Goal: Task Accomplishment & Management: Manage account settings

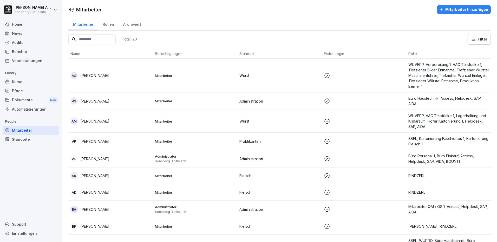
click at [20, 11] on html "Nicole Anibas Sonnberg Biofleisch Home News Audits Berichte Veranstaltungen Lib…" at bounding box center [248, 121] width 497 height 242
click at [22, 31] on div "Abmelden" at bounding box center [33, 33] width 51 height 10
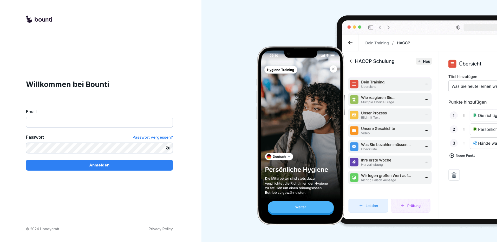
click at [65, 124] on input "Email" at bounding box center [99, 122] width 147 height 11
type input "**********"
click at [26, 160] on button "Anmelden" at bounding box center [99, 165] width 147 height 11
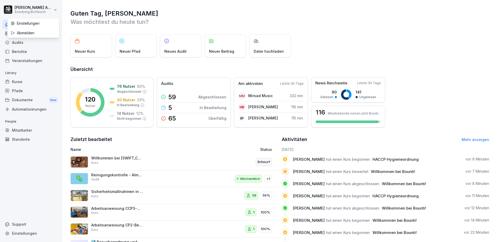
click at [57, 9] on html "Nicole Anibas Sonnberg Biofleisch Home News Audits Berichte Veranstaltungen Lib…" at bounding box center [248, 121] width 497 height 242
click at [47, 31] on div "Abmelden" at bounding box center [33, 33] width 51 height 10
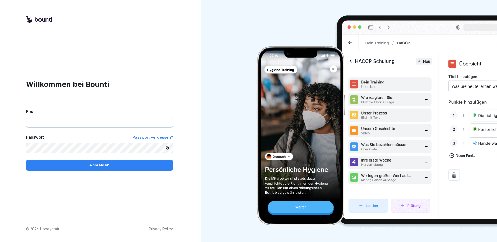
click at [89, 112] on label "Email" at bounding box center [99, 112] width 147 height 6
click at [89, 117] on input "Email" at bounding box center [99, 122] width 147 height 11
click at [86, 128] on input "Email" at bounding box center [99, 122] width 147 height 11
type input "**********"
click at [26, 160] on button "Anmelden" at bounding box center [99, 165] width 147 height 11
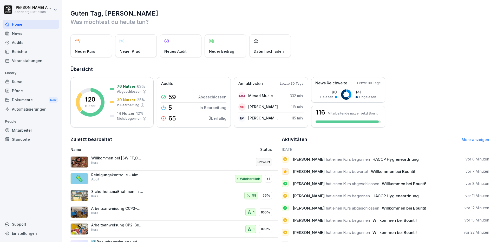
click at [22, 133] on div "Mitarbeiter" at bounding box center [31, 130] width 57 height 9
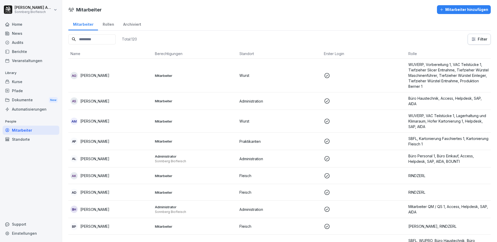
click at [106, 41] on input at bounding box center [91, 39] width 47 height 10
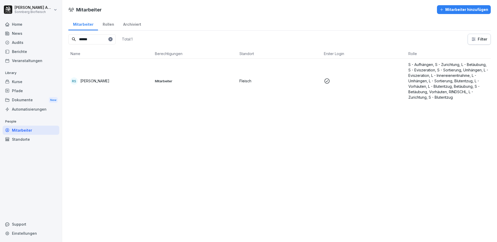
type input "******"
click at [101, 77] on div "RS Roman Scherb" at bounding box center [110, 80] width 80 height 7
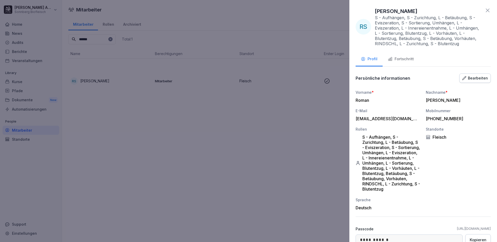
scroll to position [57, 0]
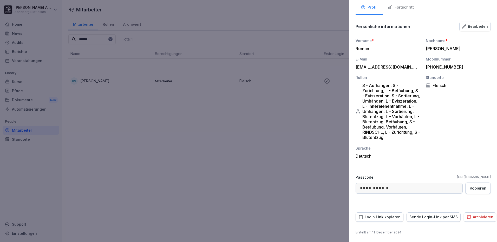
click at [385, 218] on div "Login Link kopieren" at bounding box center [380, 218] width 42 height 6
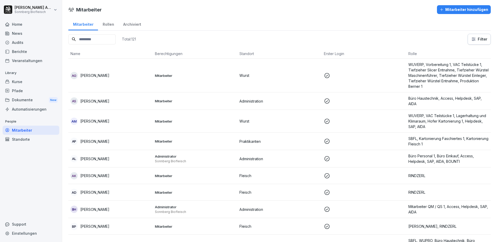
click at [111, 38] on input at bounding box center [91, 39] width 47 height 10
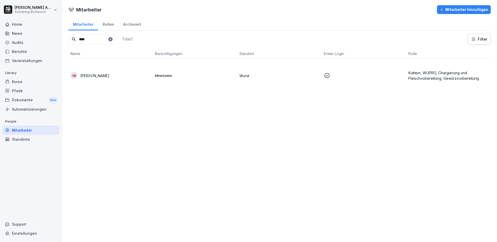
type input "****"
click at [109, 77] on div "VB [PERSON_NAME]" at bounding box center [110, 75] width 80 height 7
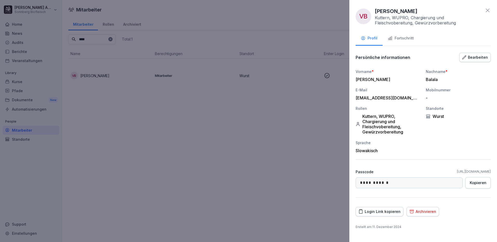
click at [395, 38] on div "Fortschritt" at bounding box center [401, 38] width 26 height 6
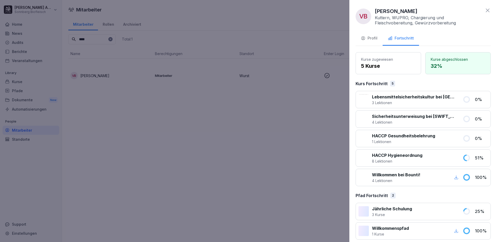
scroll to position [5, 0]
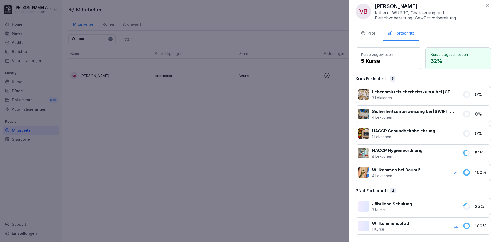
click at [372, 35] on div "Profil" at bounding box center [369, 33] width 17 height 6
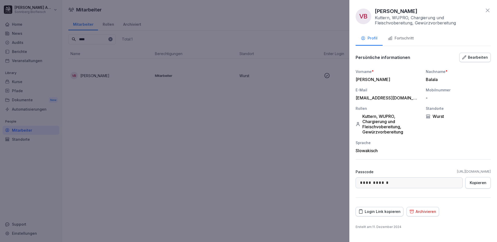
scroll to position [0, 0]
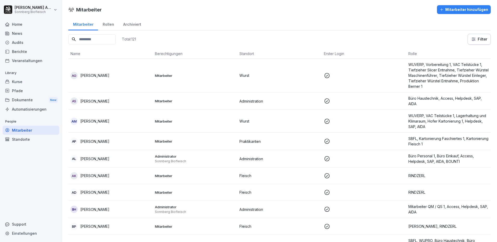
click at [94, 43] on input at bounding box center [91, 39] width 47 height 10
click at [99, 43] on input at bounding box center [91, 39] width 47 height 10
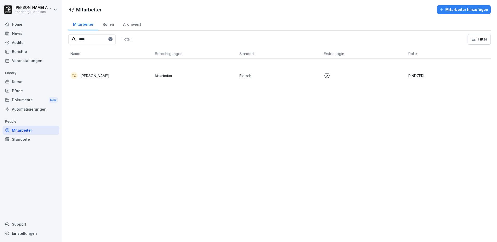
click at [91, 74] on p "[PERSON_NAME]" at bounding box center [94, 75] width 29 height 5
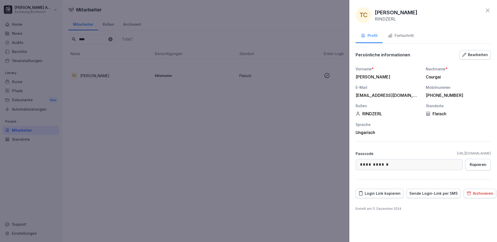
click at [406, 37] on div "Fortschritt" at bounding box center [401, 36] width 26 height 6
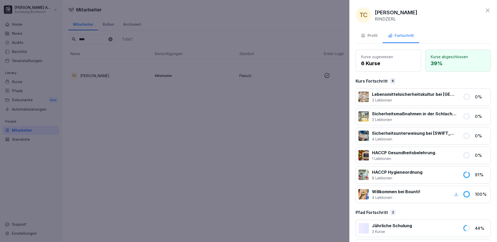
click at [157, 135] on div at bounding box center [248, 121] width 497 height 242
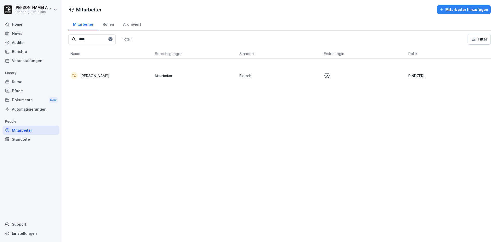
click at [97, 38] on input "****" at bounding box center [91, 39] width 47 height 10
type input "*"
click at [99, 76] on p "[PERSON_NAME]" at bounding box center [94, 75] width 29 height 5
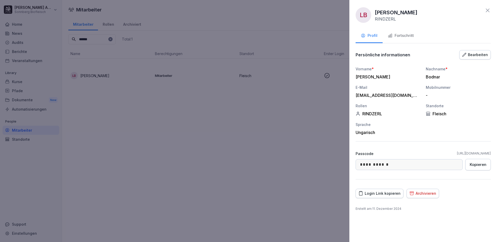
click at [403, 37] on div "Fortschritt" at bounding box center [401, 36] width 26 height 6
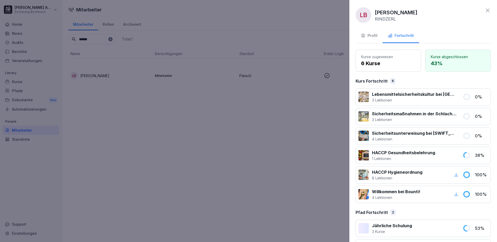
click at [372, 40] on button "Profil" at bounding box center [369, 36] width 27 height 14
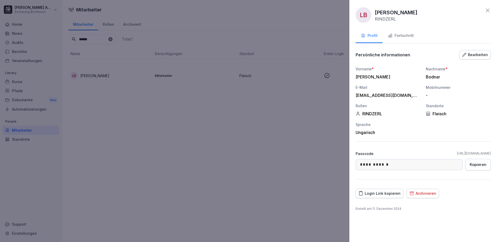
click at [487, 9] on icon at bounding box center [488, 10] width 6 height 6
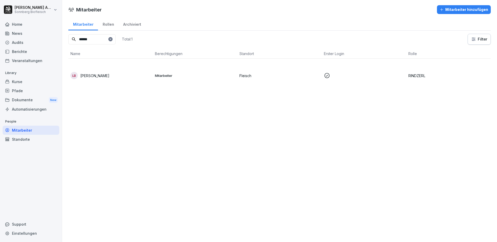
click at [95, 41] on input "******" at bounding box center [91, 39] width 47 height 10
type input "*"
type input "*******"
click at [207, 65] on td "Mitarbeiter" at bounding box center [195, 76] width 85 height 34
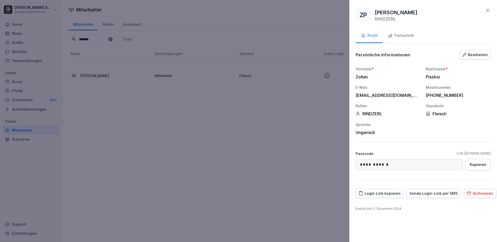
click at [407, 36] on div "Fortschritt" at bounding box center [401, 36] width 26 height 6
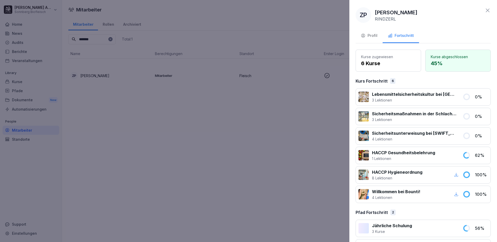
click at [140, 133] on div at bounding box center [248, 121] width 497 height 242
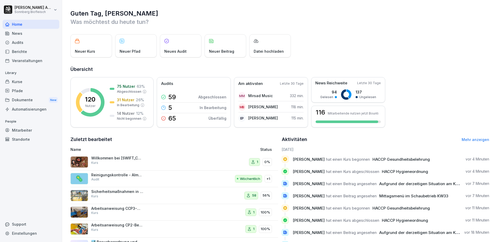
click at [27, 132] on div "Mitarbeiter" at bounding box center [31, 130] width 57 height 9
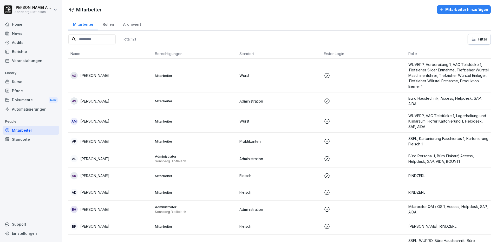
click at [97, 40] on input at bounding box center [91, 39] width 47 height 10
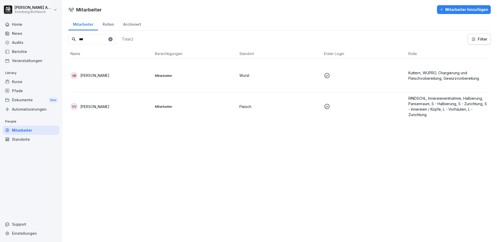
click at [108, 78] on div "VB [PERSON_NAME]" at bounding box center [110, 75] width 80 height 7
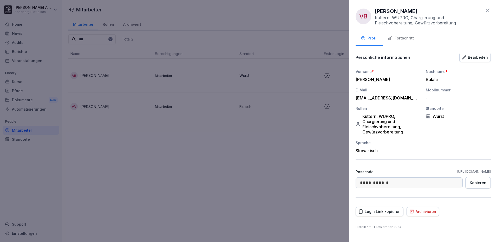
click at [406, 42] on button "Fortschritt" at bounding box center [401, 39] width 36 height 14
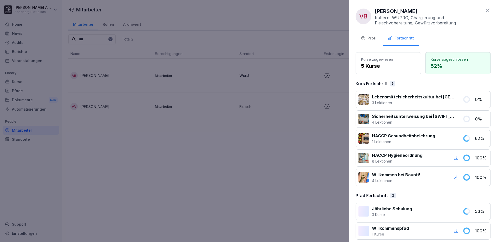
click at [89, 13] on div at bounding box center [248, 121] width 497 height 242
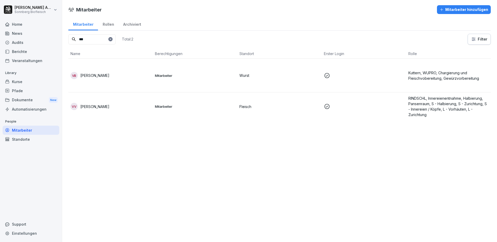
drag, startPoint x: 95, startPoint y: 39, endPoint x: 47, endPoint y: 35, distance: 48.2
click at [47, 36] on div "[PERSON_NAME] Biofleisch Home News Audits Berichte Veranstaltungen Library Kurs…" at bounding box center [248, 121] width 497 height 242
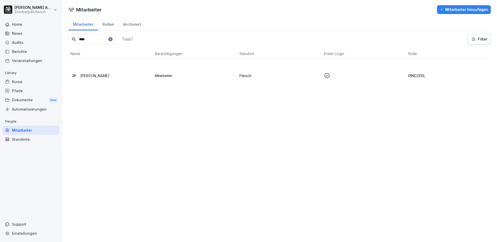
click at [92, 69] on td "ZP [PERSON_NAME]" at bounding box center [110, 76] width 85 height 34
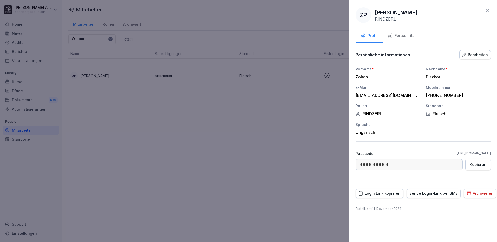
click at [413, 34] on div "Fortschritt" at bounding box center [401, 36] width 26 height 6
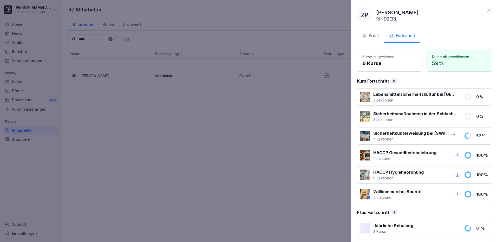
click at [86, 40] on div at bounding box center [248, 121] width 497 height 242
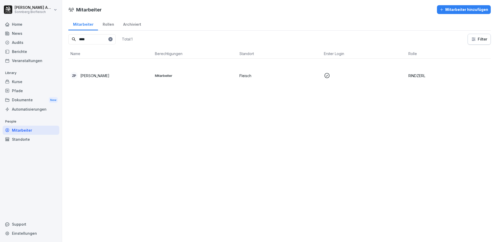
drag, startPoint x: 94, startPoint y: 39, endPoint x: 72, endPoint y: 37, distance: 22.3
click at [72, 37] on input "****" at bounding box center [91, 39] width 47 height 10
click at [114, 75] on div "TC [PERSON_NAME]" at bounding box center [110, 75] width 80 height 7
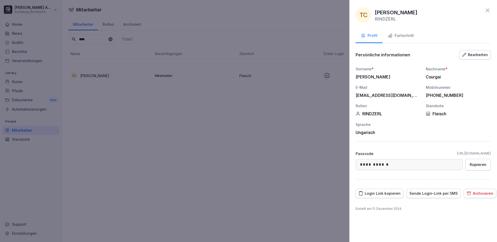
click at [397, 36] on div "Fortschritt" at bounding box center [401, 36] width 26 height 6
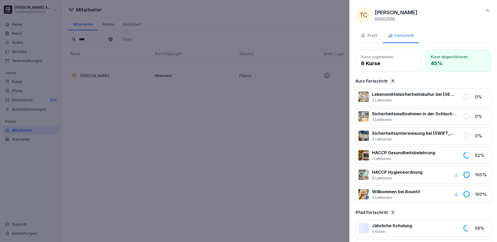
click at [91, 40] on div at bounding box center [248, 121] width 497 height 242
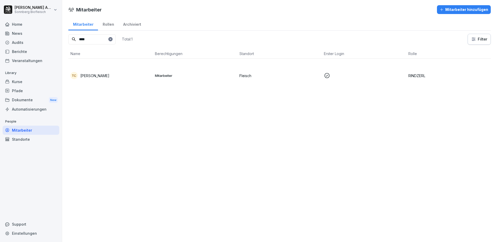
drag, startPoint x: 92, startPoint y: 39, endPoint x: 34, endPoint y: 27, distance: 60.1
click at [34, 27] on div "[PERSON_NAME] Biofleisch Home News Audits Berichte Veranstaltungen Library Kurs…" at bounding box center [248, 121] width 497 height 242
type input "****"
click at [138, 78] on div "LB Laszlo Bodnar" at bounding box center [110, 75] width 80 height 7
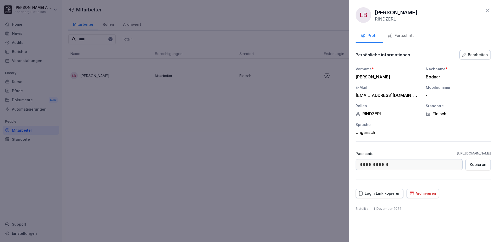
click at [405, 36] on div "Fortschritt" at bounding box center [401, 36] width 26 height 6
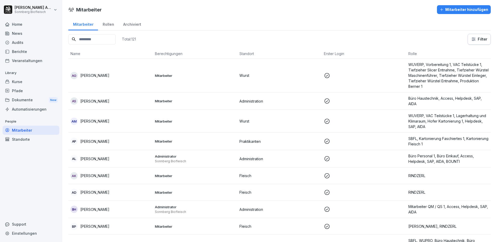
click at [115, 41] on input at bounding box center [91, 39] width 47 height 10
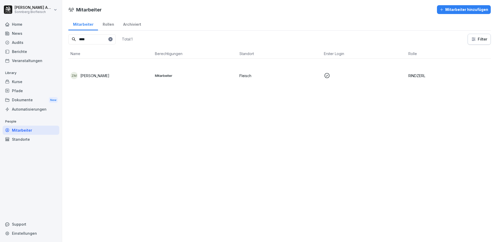
click at [101, 70] on td "ZM [PERSON_NAME]" at bounding box center [110, 76] width 85 height 34
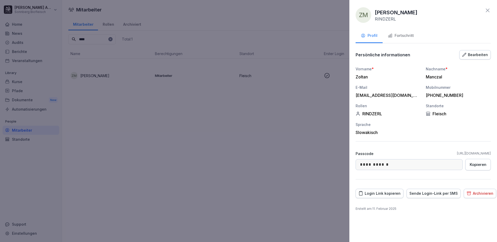
click at [399, 36] on div "Fortschritt" at bounding box center [401, 36] width 26 height 6
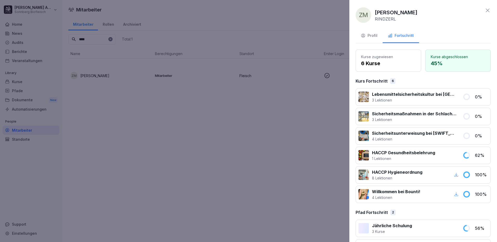
click at [485, 8] on icon at bounding box center [488, 10] width 6 height 6
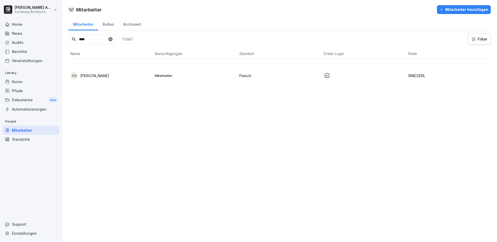
drag, startPoint x: 68, startPoint y: 38, endPoint x: 47, endPoint y: 37, distance: 21.1
click at [48, 37] on div "Nicole Anibas Sonnberg Biofleisch Home News Audits Berichte Veranstaltungen Lib…" at bounding box center [248, 121] width 497 height 242
type input "****"
click at [93, 72] on td "VB [PERSON_NAME]" at bounding box center [110, 76] width 85 height 34
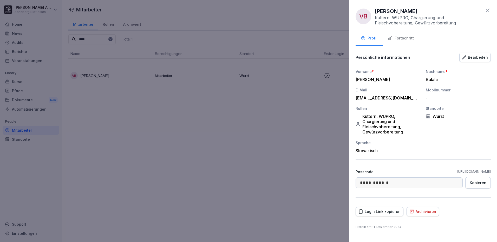
click at [403, 37] on div "Fortschritt" at bounding box center [401, 38] width 26 height 6
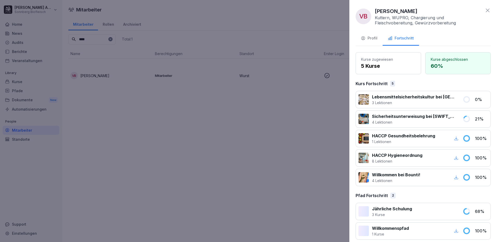
click at [199, 137] on div at bounding box center [248, 121] width 497 height 242
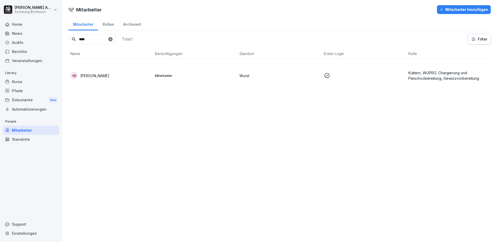
click at [15, 27] on div "Home" at bounding box center [31, 24] width 57 height 9
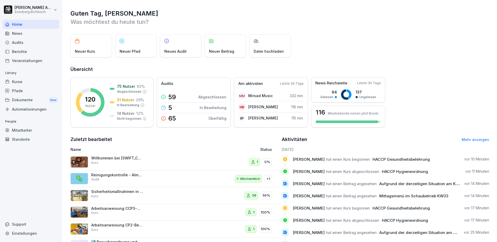
click at [15, 35] on div "News" at bounding box center [31, 33] width 57 height 9
click at [15, 42] on div "Audits" at bounding box center [31, 42] width 57 height 9
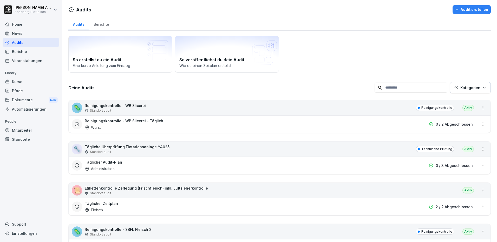
click at [22, 132] on div "Mitarbeiter" at bounding box center [31, 130] width 57 height 9
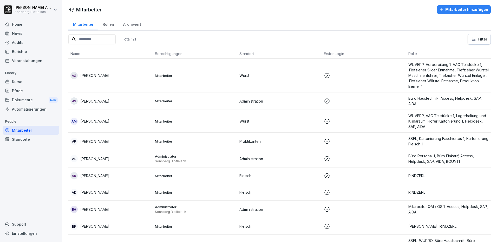
scroll to position [78, 0]
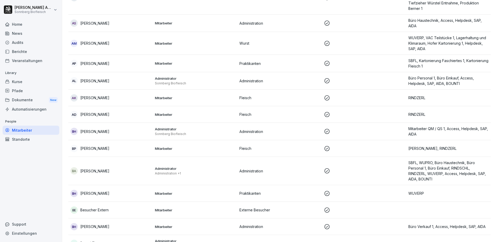
click at [22, 91] on div "Pfade" at bounding box center [31, 90] width 57 height 9
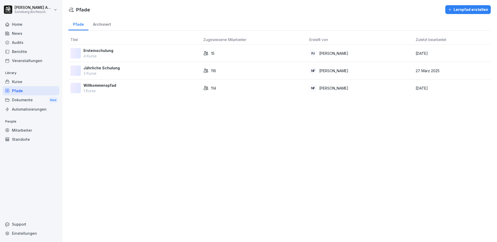
click at [19, 82] on div "Kurse" at bounding box center [31, 81] width 57 height 9
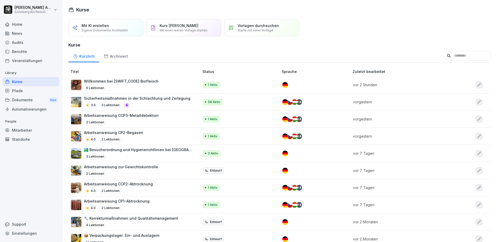
click at [21, 55] on div "Berichte" at bounding box center [31, 51] width 57 height 9
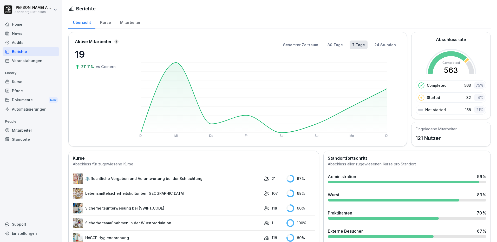
click at [23, 42] on div "Audits" at bounding box center [31, 42] width 57 height 9
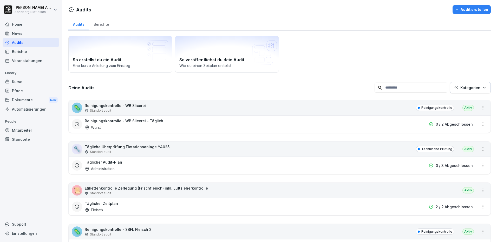
click at [22, 24] on div "Home" at bounding box center [31, 24] width 57 height 9
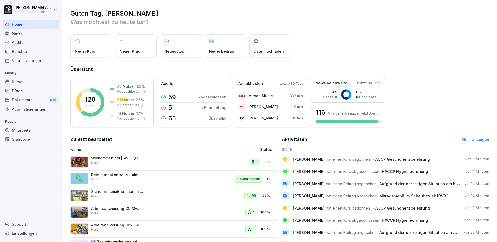
scroll to position [25, 0]
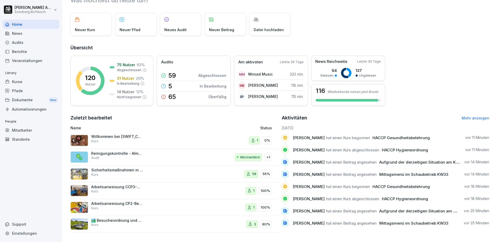
click at [19, 130] on div "Mitarbeiter" at bounding box center [31, 130] width 57 height 9
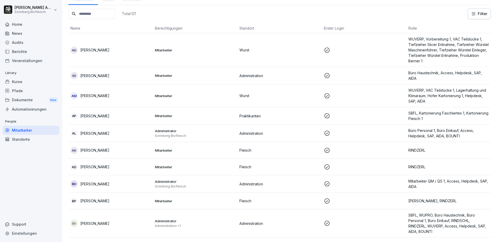
scroll to position [5, 0]
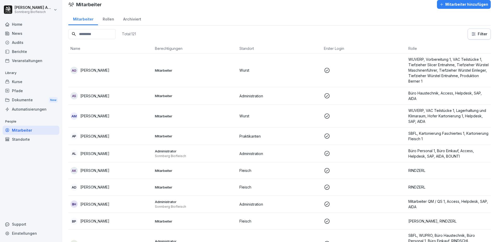
click at [116, 35] on input at bounding box center [91, 34] width 47 height 10
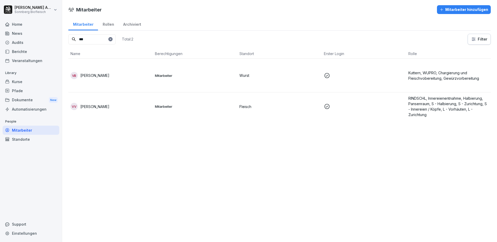
click at [94, 75] on p "[PERSON_NAME]" at bounding box center [94, 75] width 29 height 5
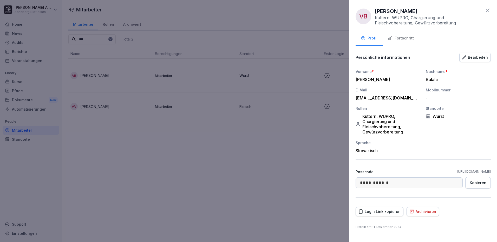
click at [399, 34] on button "Fortschritt" at bounding box center [401, 39] width 36 height 14
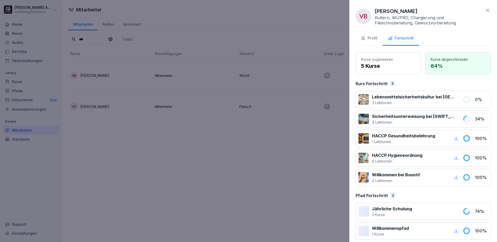
click at [485, 11] on icon at bounding box center [488, 10] width 6 height 6
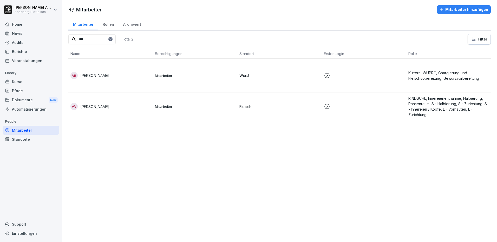
click at [111, 77] on div "VB [PERSON_NAME]" at bounding box center [110, 75] width 80 height 7
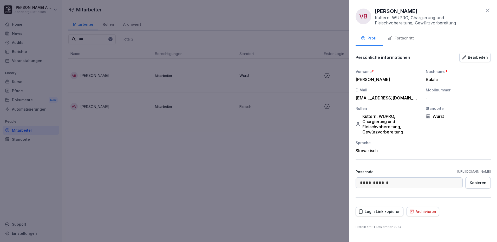
click at [405, 38] on div "Fortschritt" at bounding box center [401, 38] width 26 height 6
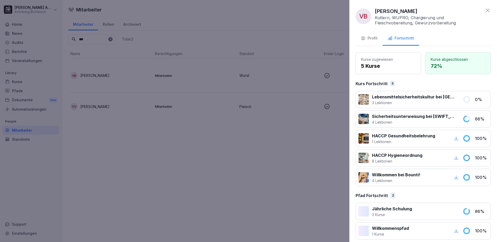
click at [371, 36] on div "Profil" at bounding box center [369, 38] width 17 height 6
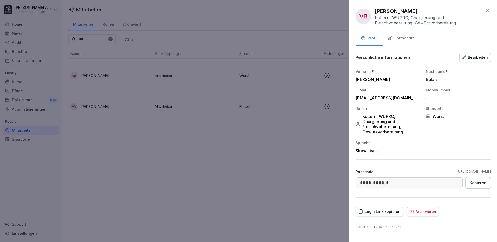
click at [487, 10] on icon at bounding box center [488, 10] width 6 height 6
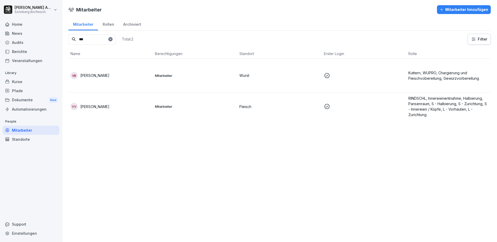
drag, startPoint x: 99, startPoint y: 39, endPoint x: 27, endPoint y: 29, distance: 72.0
click at [28, 29] on div "[PERSON_NAME] Biofleisch Home News Audits Berichte Veranstaltungen Library Kurs…" at bounding box center [248, 121] width 497 height 242
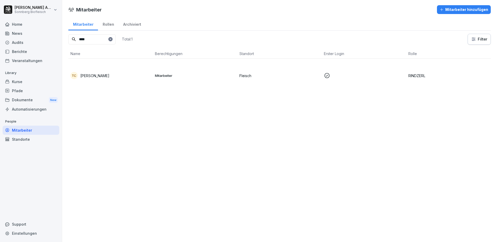
click at [99, 69] on td "TC [PERSON_NAME]" at bounding box center [110, 76] width 85 height 34
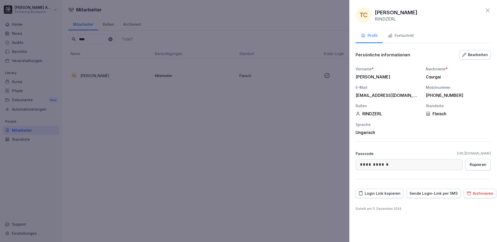
click at [409, 36] on div "Fortschritt" at bounding box center [401, 36] width 26 height 6
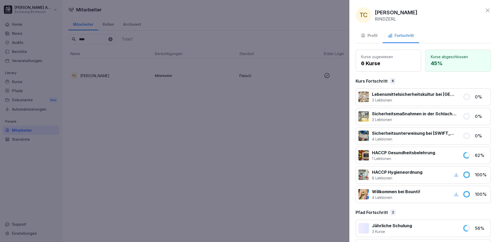
click at [372, 36] on div "Profil" at bounding box center [369, 36] width 17 height 6
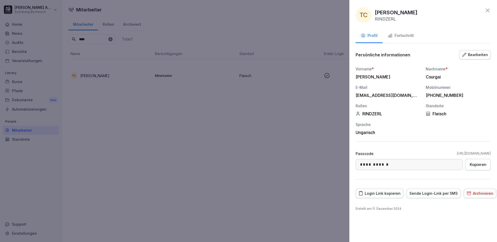
click at [489, 11] on icon at bounding box center [488, 10] width 6 height 6
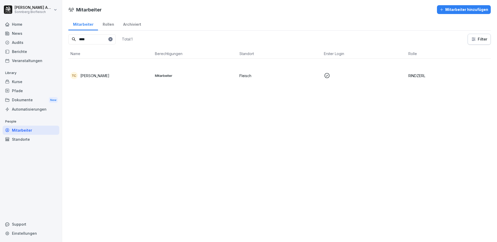
drag, startPoint x: 88, startPoint y: 40, endPoint x: 42, endPoint y: 32, distance: 47.4
click at [47, 34] on div "[PERSON_NAME] Biofleisch Home News Audits Berichte Veranstaltungen Library Kurs…" at bounding box center [248, 121] width 497 height 242
type input "******"
click at [96, 100] on td "ZP [PERSON_NAME]" at bounding box center [110, 107] width 85 height 28
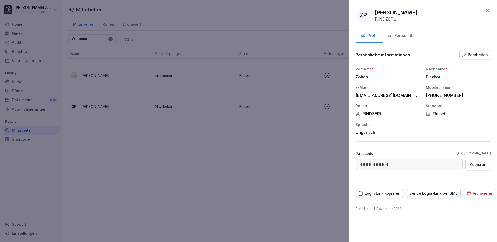
click at [407, 36] on div "Fortschritt" at bounding box center [401, 36] width 26 height 6
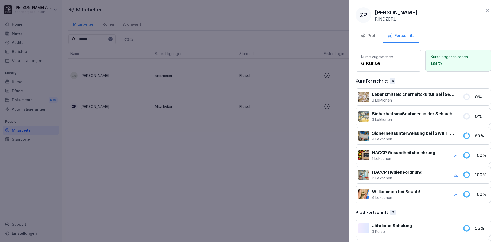
click at [485, 9] on icon at bounding box center [488, 10] width 6 height 6
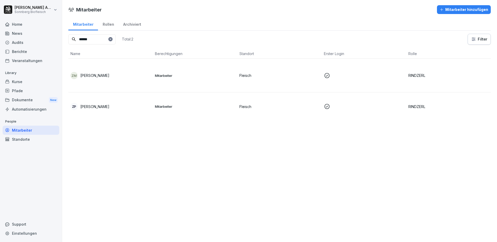
click at [101, 73] on p "[PERSON_NAME]" at bounding box center [94, 75] width 29 height 5
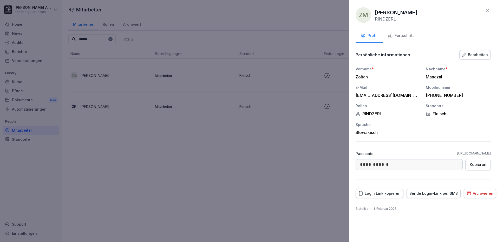
click at [407, 36] on div "Fortschritt" at bounding box center [401, 36] width 26 height 6
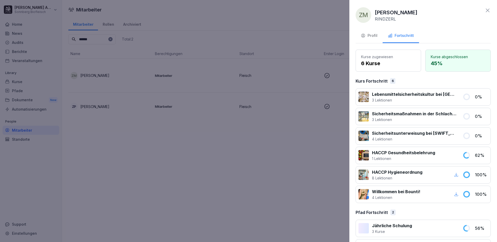
click at [484, 14] on div "ZM Zoltan Manczal RINDZERL" at bounding box center [423, 15] width 135 height 16
click at [485, 10] on icon at bounding box center [488, 10] width 6 height 6
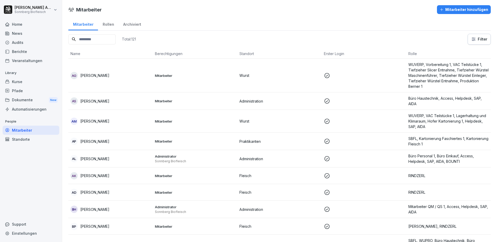
click at [95, 44] on input at bounding box center [91, 39] width 47 height 10
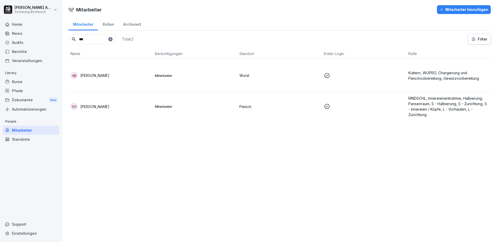
click at [97, 70] on td "VB [PERSON_NAME]" at bounding box center [110, 76] width 85 height 34
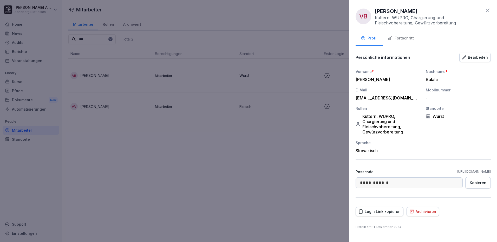
click at [406, 38] on div "Fortschritt" at bounding box center [401, 38] width 26 height 6
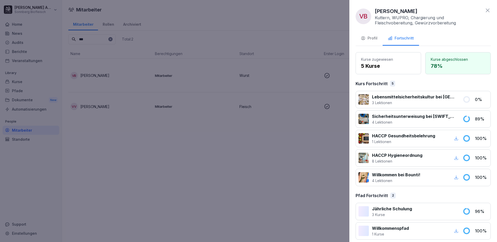
click at [368, 38] on div "Profil" at bounding box center [369, 38] width 17 height 6
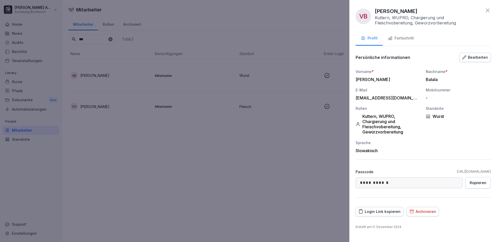
click at [485, 7] on icon at bounding box center [488, 10] width 6 height 6
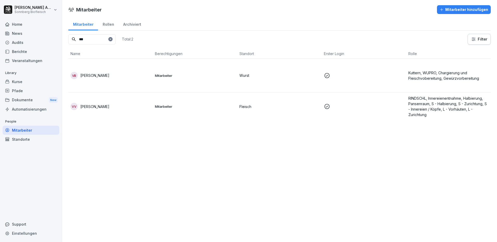
click at [93, 75] on p "[PERSON_NAME]" at bounding box center [94, 75] width 29 height 5
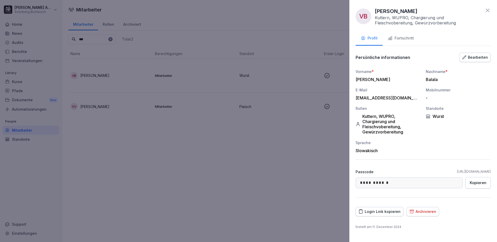
click at [411, 37] on div "Fortschritt" at bounding box center [401, 38] width 26 height 6
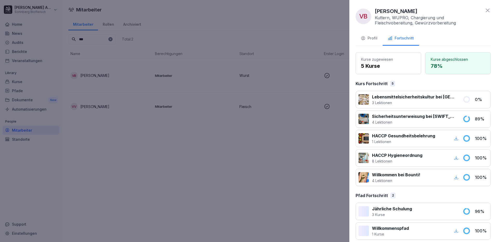
click at [370, 37] on div "Profil" at bounding box center [369, 38] width 17 height 6
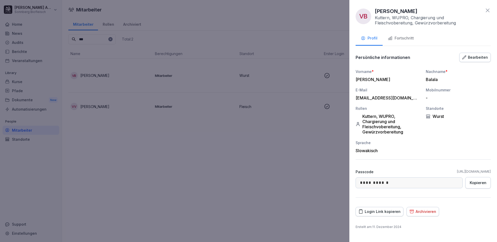
click at [489, 8] on icon at bounding box center [488, 10] width 6 height 6
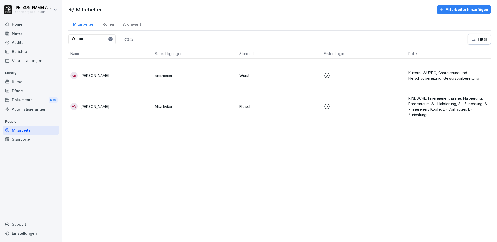
drag, startPoint x: 90, startPoint y: 39, endPoint x: 28, endPoint y: 25, distance: 63.7
click at [29, 28] on div "[PERSON_NAME] Biofleisch Home News Audits Berichte Veranstaltungen Library Kurs…" at bounding box center [248, 121] width 497 height 242
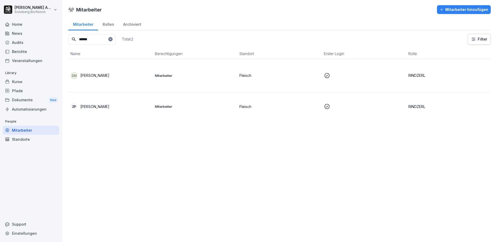
click at [103, 105] on p "[PERSON_NAME]" at bounding box center [94, 106] width 29 height 5
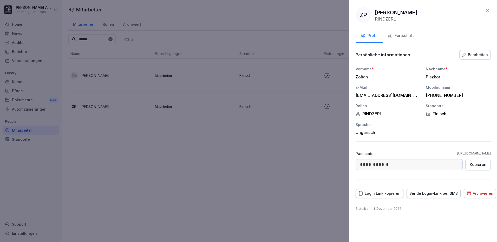
click at [401, 34] on div "Fortschritt" at bounding box center [401, 36] width 26 height 6
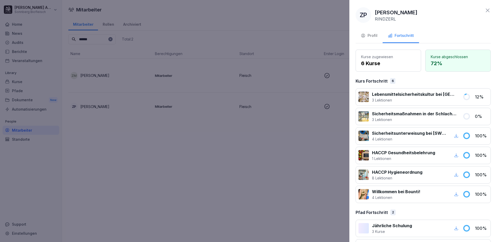
click at [486, 11] on icon at bounding box center [488, 11] width 4 height 4
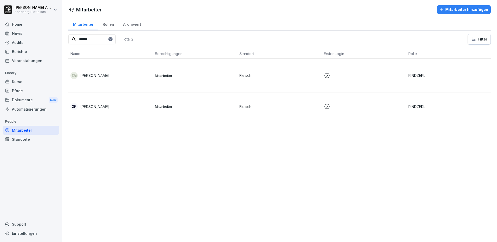
click at [70, 36] on input "******" at bounding box center [91, 39] width 47 height 10
click at [82, 78] on p "[PERSON_NAME]" at bounding box center [94, 75] width 29 height 5
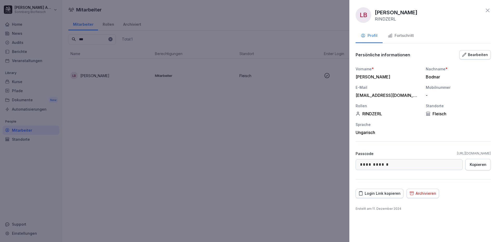
click at [404, 30] on button "Fortschritt" at bounding box center [401, 36] width 36 height 14
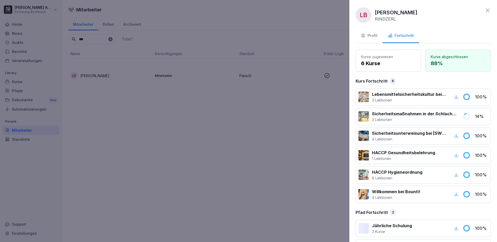
click at [485, 10] on icon at bounding box center [488, 10] width 6 height 6
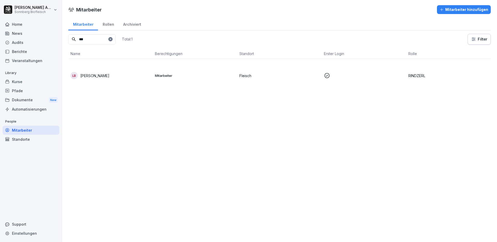
click at [51, 32] on div "[PERSON_NAME] Biofleisch Home News Audits Berichte Veranstaltungen Library Kurs…" at bounding box center [248, 121] width 497 height 242
click at [107, 81] on td "ZM [PERSON_NAME]" at bounding box center [110, 76] width 85 height 34
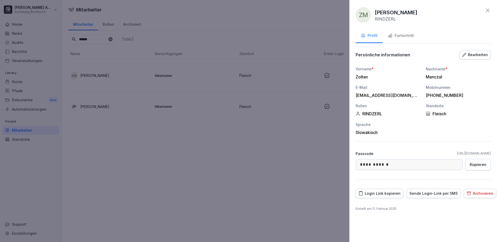
click at [412, 34] on div "Fortschritt" at bounding box center [401, 36] width 26 height 6
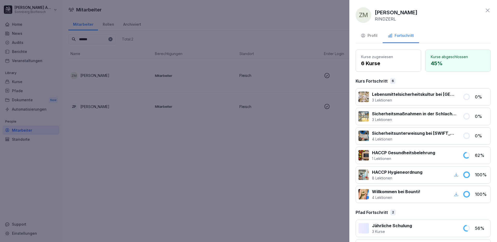
click at [485, 10] on icon at bounding box center [488, 10] width 6 height 6
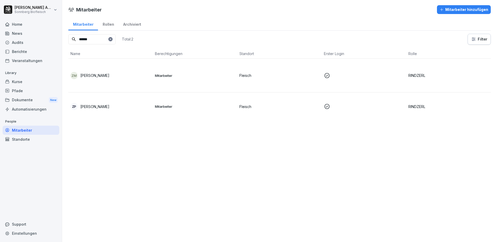
click at [56, 27] on div "[PERSON_NAME] Biofleisch Home News Audits Berichte Veranstaltungen Library Kurs…" at bounding box center [248, 121] width 497 height 242
click at [87, 79] on div "TC [PERSON_NAME]" at bounding box center [110, 75] width 80 height 7
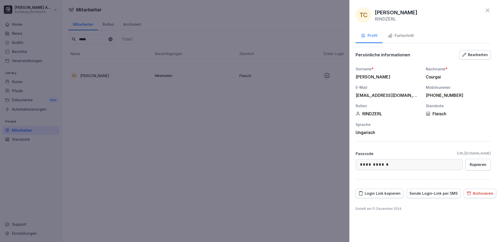
click at [401, 34] on div "Fortschritt" at bounding box center [401, 36] width 26 height 6
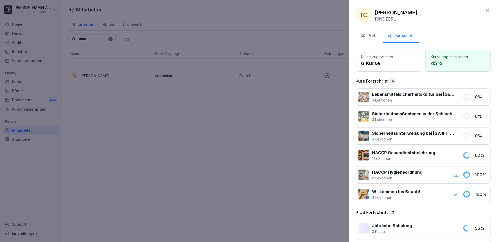
click at [485, 9] on icon at bounding box center [488, 10] width 6 height 6
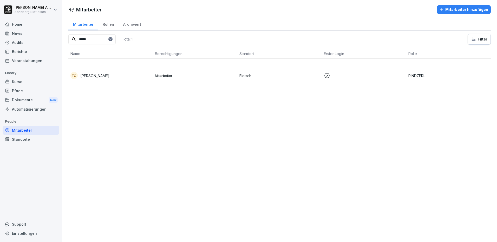
click at [41, 31] on div "[PERSON_NAME] Biofleisch Home News Audits Berichte Veranstaltungen Library Kurs…" at bounding box center [248, 121] width 497 height 242
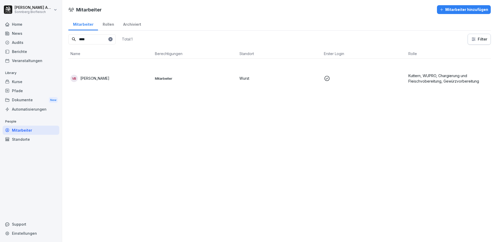
click at [100, 82] on td "VB [PERSON_NAME]" at bounding box center [110, 78] width 85 height 39
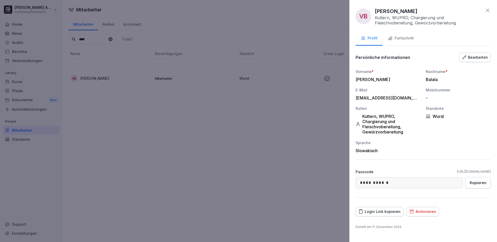
click at [410, 35] on button "Fortschritt" at bounding box center [401, 39] width 36 height 14
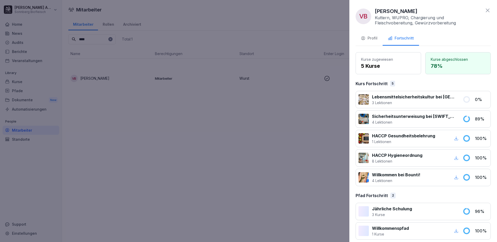
click at [485, 11] on icon at bounding box center [488, 10] width 6 height 6
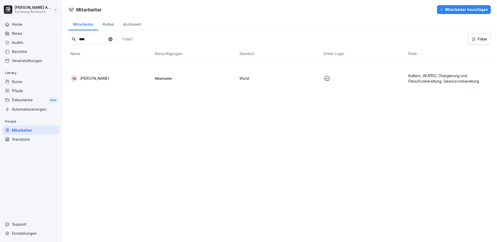
click at [105, 75] on div "VB [PERSON_NAME]" at bounding box center [110, 78] width 80 height 7
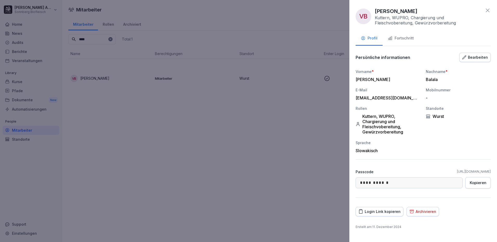
click at [401, 37] on div "Fortschritt" at bounding box center [401, 38] width 26 height 6
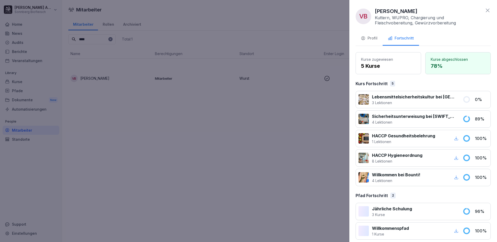
click at [485, 9] on icon at bounding box center [488, 10] width 6 height 6
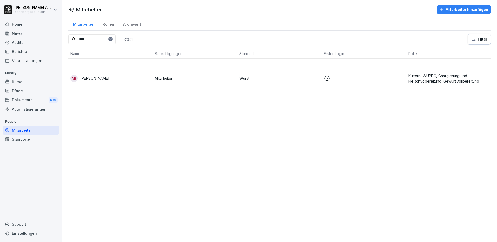
click at [171, 79] on p "Mitarbeiter" at bounding box center [195, 78] width 80 height 5
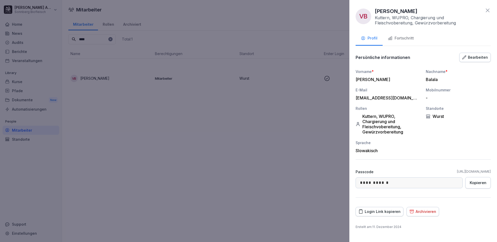
click at [414, 40] on button "Fortschritt" at bounding box center [401, 39] width 36 height 14
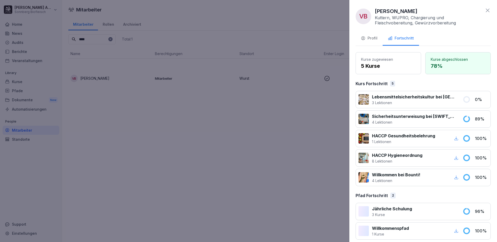
click at [369, 36] on div "Profil" at bounding box center [369, 38] width 17 height 6
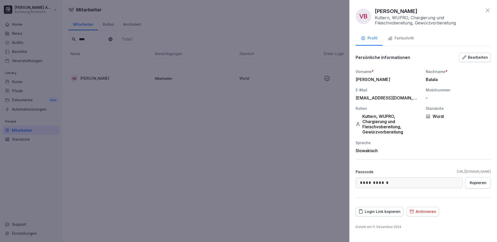
click at [486, 10] on icon at bounding box center [488, 10] width 6 height 6
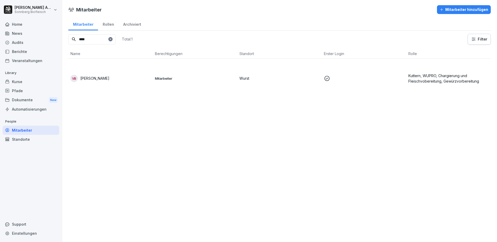
click at [428, 80] on p "Kuttern, WUPRO, Chargierung und Fleischvobereitung, Gewürzvorbereitung" at bounding box center [448, 78] width 80 height 11
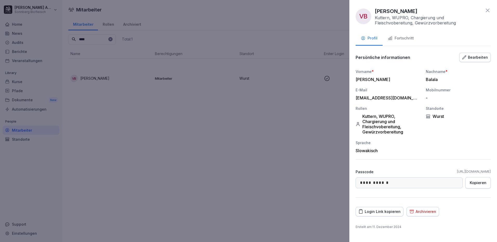
click at [411, 38] on div "Fortschritt" at bounding box center [401, 38] width 26 height 6
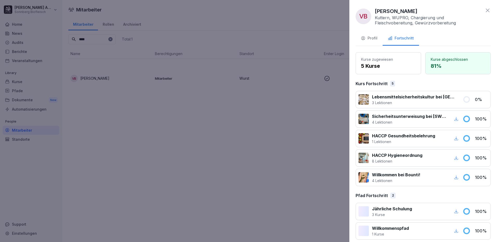
click at [368, 37] on div "Profil" at bounding box center [369, 38] width 17 height 6
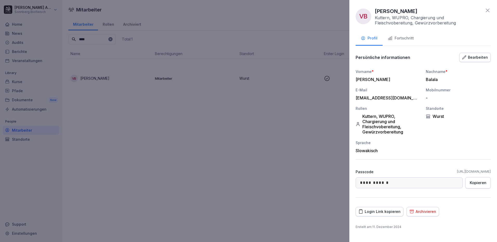
click at [486, 9] on icon at bounding box center [488, 10] width 6 height 6
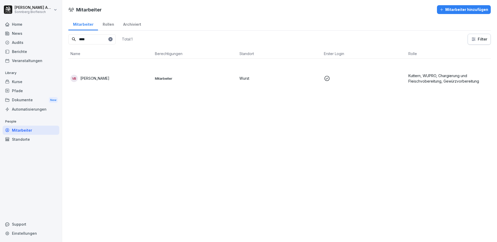
click at [183, 83] on td "Mitarbeiter" at bounding box center [195, 78] width 85 height 39
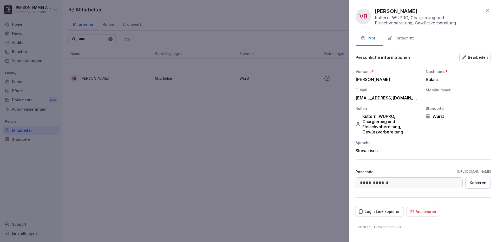
click at [405, 39] on div "Fortschritt" at bounding box center [401, 38] width 26 height 6
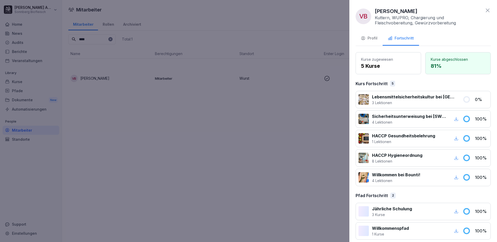
click at [84, 36] on div at bounding box center [248, 121] width 497 height 242
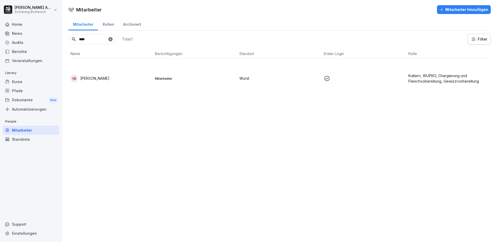
click at [92, 42] on input "****" at bounding box center [91, 39] width 47 height 10
type input "*"
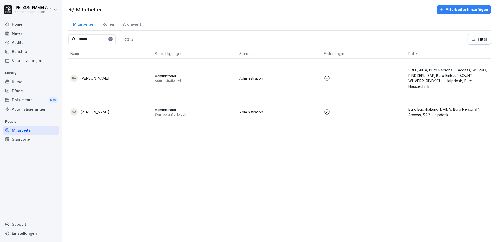
click at [99, 114] on p "[PERSON_NAME]" at bounding box center [94, 111] width 29 height 5
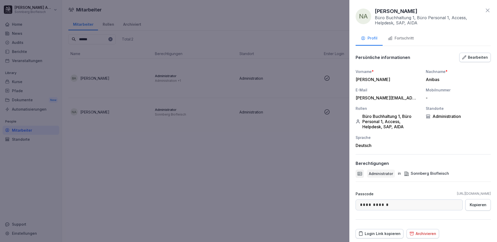
click at [403, 37] on div "Fortschritt" at bounding box center [401, 38] width 26 height 6
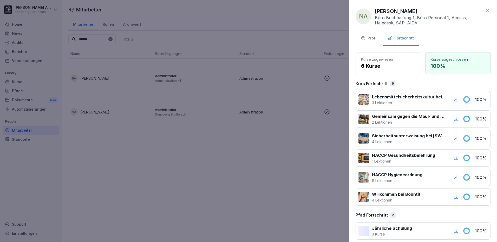
click at [486, 10] on icon at bounding box center [488, 11] width 4 height 4
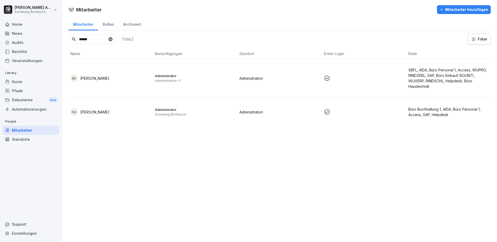
drag, startPoint x: 97, startPoint y: 40, endPoint x: 37, endPoint y: 30, distance: 60.7
click at [42, 30] on div "[PERSON_NAME] Biofleisch Home News Audits Berichte Veranstaltungen Library Kurs…" at bounding box center [248, 121] width 497 height 242
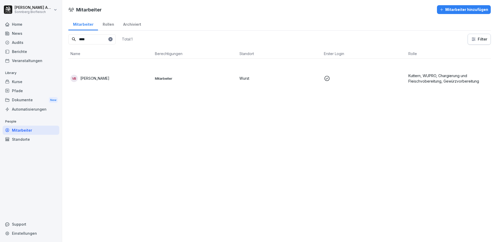
click at [102, 79] on p "[PERSON_NAME]" at bounding box center [94, 78] width 29 height 5
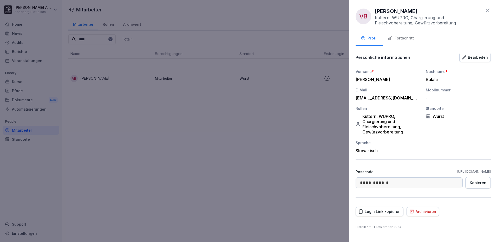
click at [400, 41] on div "Fortschritt" at bounding box center [401, 38] width 26 height 6
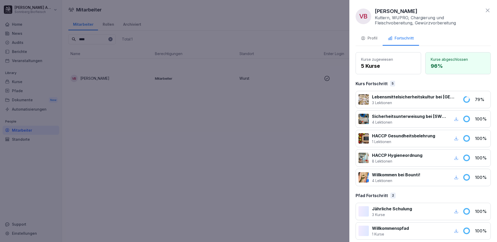
click at [376, 38] on div "Profil" at bounding box center [369, 38] width 17 height 6
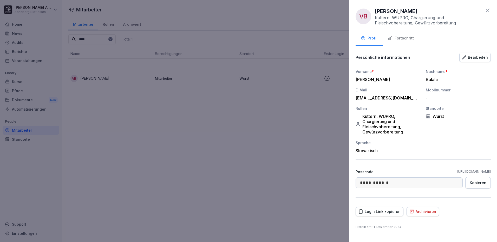
click at [489, 10] on icon at bounding box center [488, 10] width 6 height 6
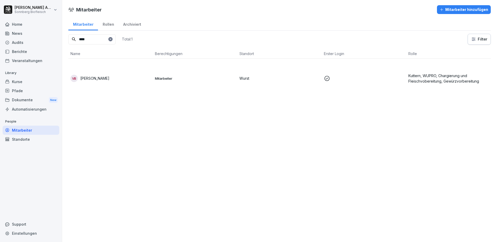
drag, startPoint x: 97, startPoint y: 37, endPoint x: 44, endPoint y: 30, distance: 53.4
click at [50, 32] on div "[PERSON_NAME] Biofleisch Home News Audits Berichte Veranstaltungen Library Kurs…" at bounding box center [248, 121] width 497 height 242
click at [88, 74] on td "TC [PERSON_NAME]" at bounding box center [110, 78] width 85 height 39
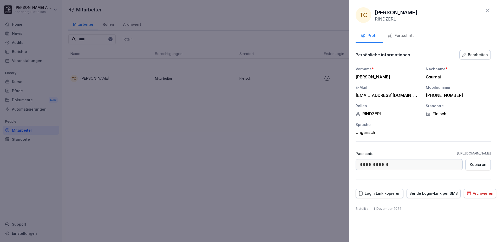
click at [398, 37] on div "Fortschritt" at bounding box center [401, 36] width 26 height 6
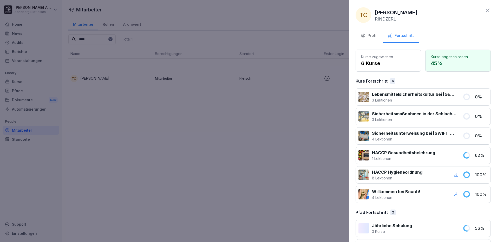
click at [371, 33] on div "Profil" at bounding box center [369, 36] width 17 height 6
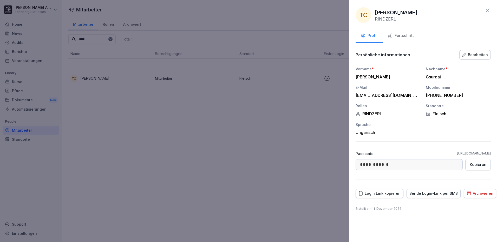
click at [489, 10] on icon at bounding box center [488, 10] width 6 height 6
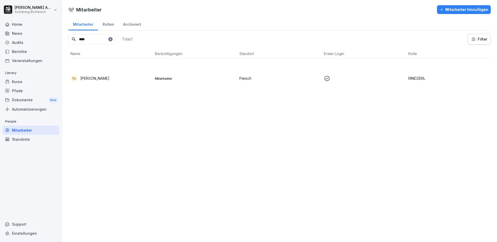
drag, startPoint x: 92, startPoint y: 42, endPoint x: 34, endPoint y: 27, distance: 59.6
click at [48, 37] on div "[PERSON_NAME] Biofleisch Home News Audits Berichte Veranstaltungen Library Kurs…" at bounding box center [248, 121] width 497 height 242
click at [155, 80] on p "Mitarbeiter" at bounding box center [195, 78] width 80 height 5
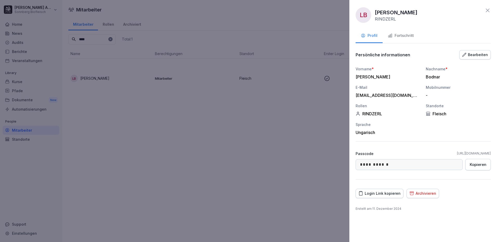
click at [400, 37] on div "Fortschritt" at bounding box center [401, 36] width 26 height 6
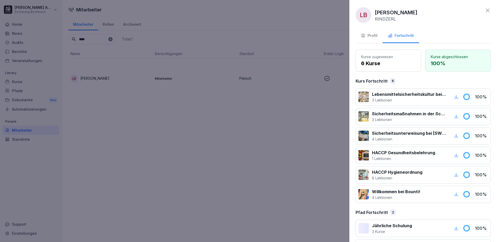
click at [369, 34] on div "Profil" at bounding box center [369, 36] width 17 height 6
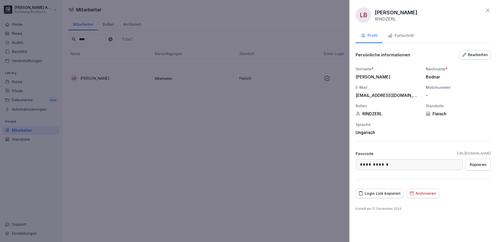
drag, startPoint x: 109, startPoint y: 51, endPoint x: 106, endPoint y: 49, distance: 3.9
click at [109, 50] on div at bounding box center [248, 121] width 497 height 242
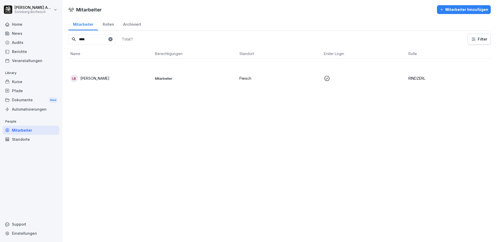
drag, startPoint x: 92, startPoint y: 41, endPoint x: 54, endPoint y: 29, distance: 40.0
click at [55, 30] on div "[PERSON_NAME] Biofleisch Home News Audits Berichte Veranstaltungen Library Kurs…" at bounding box center [248, 121] width 497 height 242
click at [104, 82] on td "ZP [PERSON_NAME]" at bounding box center [110, 78] width 85 height 39
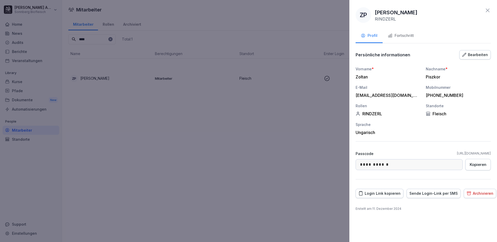
click at [392, 37] on icon "button" at bounding box center [390, 35] width 5 height 5
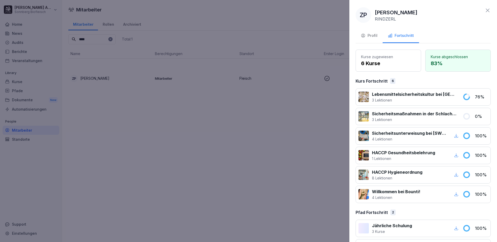
click at [481, 10] on div "ZP [PERSON_NAME] RINDZERL" at bounding box center [423, 15] width 135 height 16
click at [486, 10] on icon at bounding box center [488, 11] width 4 height 4
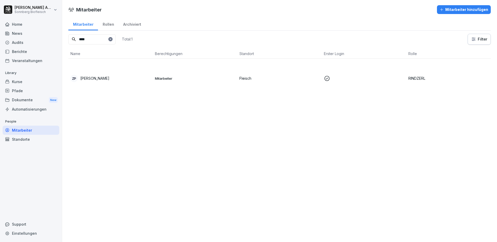
click at [40, 37] on div "[PERSON_NAME] Biofleisch Home News Audits Berichte Veranstaltungen Library Kurs…" at bounding box center [248, 121] width 497 height 242
click at [93, 72] on td "ZM [PERSON_NAME]" at bounding box center [110, 78] width 85 height 39
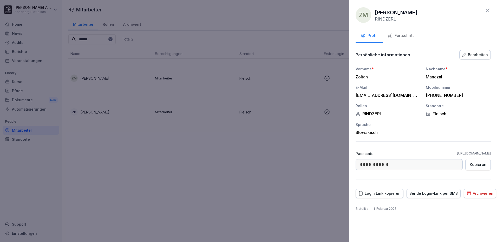
click at [398, 36] on div "Fortschritt" at bounding box center [401, 36] width 26 height 6
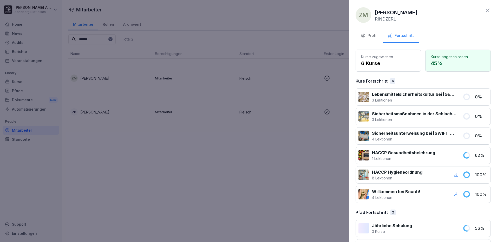
click at [485, 8] on icon at bounding box center [488, 10] width 6 height 6
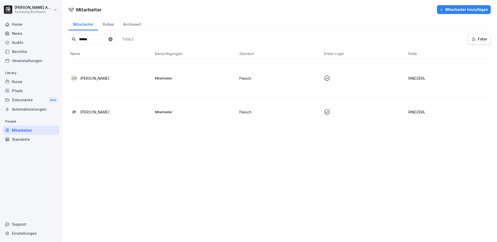
drag, startPoint x: 101, startPoint y: 37, endPoint x: 45, endPoint y: 32, distance: 56.2
click at [45, 32] on div "[PERSON_NAME] Biofleisch Home News Audits Berichte Veranstaltungen Library Kurs…" at bounding box center [248, 121] width 497 height 242
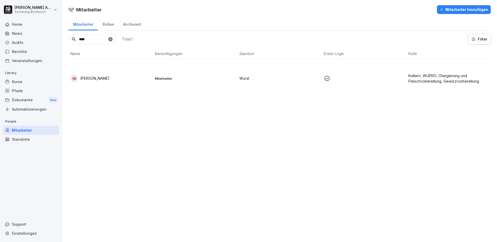
type input "****"
click at [103, 82] on td "VB [PERSON_NAME]" at bounding box center [110, 78] width 85 height 39
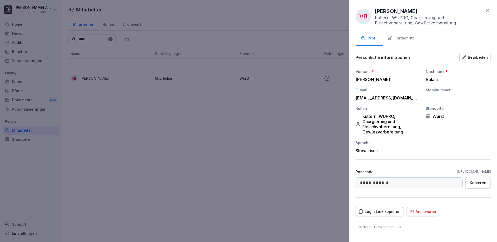
click at [408, 37] on div "Fortschritt" at bounding box center [401, 38] width 26 height 6
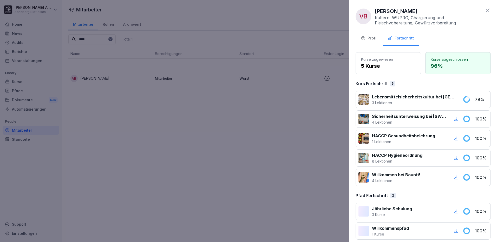
click at [485, 10] on icon at bounding box center [488, 10] width 6 height 6
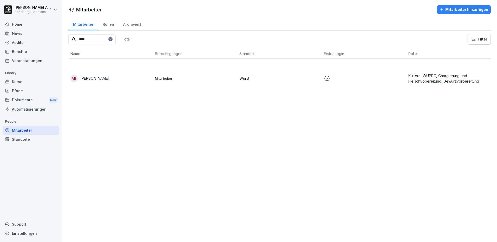
click at [95, 82] on td "VB [PERSON_NAME]" at bounding box center [110, 78] width 85 height 39
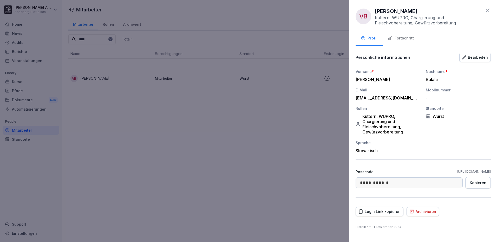
click at [407, 41] on div "Fortschritt" at bounding box center [401, 38] width 26 height 6
